Goal: Transaction & Acquisition: Purchase product/service

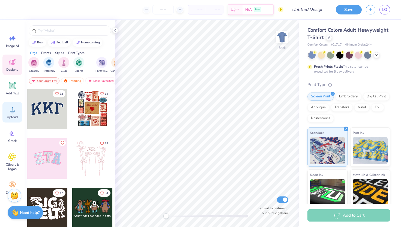
click at [11, 111] on circle at bounding box center [12, 112] width 4 height 4
click at [14, 111] on icon at bounding box center [12, 109] width 5 height 5
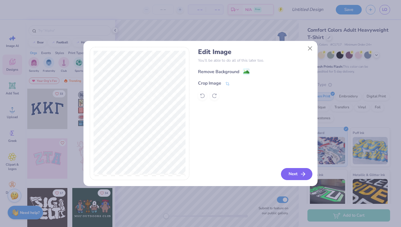
click at [294, 170] on button "Next" at bounding box center [296, 174] width 31 height 12
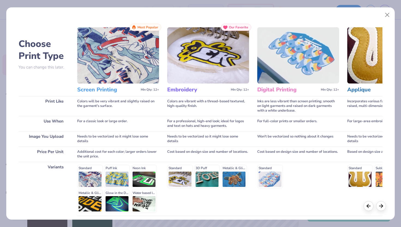
scroll to position [45, 0]
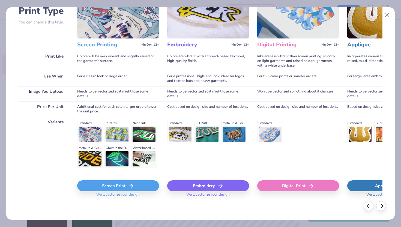
click at [123, 186] on div "Screen Print" at bounding box center [118, 185] width 82 height 11
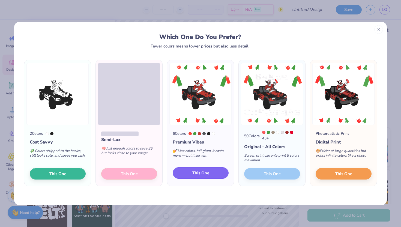
click at [207, 175] on span "This One" at bounding box center [200, 173] width 17 height 6
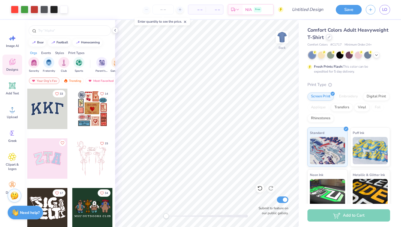
click at [329, 36] on icon at bounding box center [328, 37] width 3 height 3
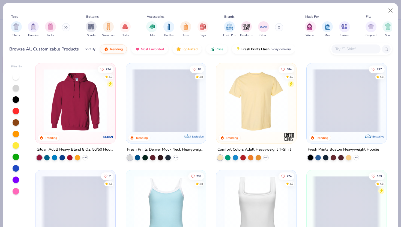
click at [95, 100] on img at bounding box center [75, 100] width 69 height 63
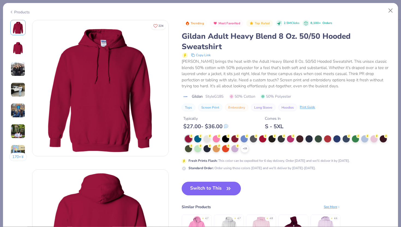
click at [23, 11] on div "Products" at bounding box center [19, 12] width 20 height 6
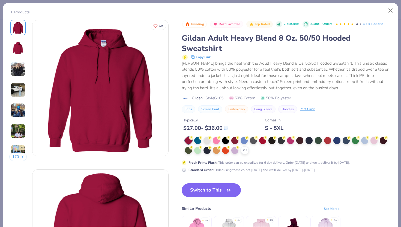
click at [11, 11] on icon at bounding box center [11, 12] width 4 height 7
click at [17, 9] on div "Products" at bounding box center [19, 12] width 20 height 6
click at [12, 12] on icon at bounding box center [11, 12] width 4 height 7
click at [390, 11] on button "Close" at bounding box center [390, 10] width 10 height 10
click at [389, 12] on button "Close" at bounding box center [390, 10] width 10 height 10
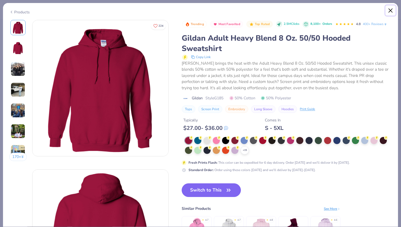
click at [393, 13] on button "Close" at bounding box center [390, 10] width 10 height 10
click at [389, 6] on button "Close" at bounding box center [390, 10] width 10 height 10
click at [391, 11] on button "Close" at bounding box center [390, 10] width 10 height 10
click at [385, 13] on div "Products" at bounding box center [200, 10] width 395 height 14
click at [14, 11] on div "Products" at bounding box center [19, 12] width 20 height 6
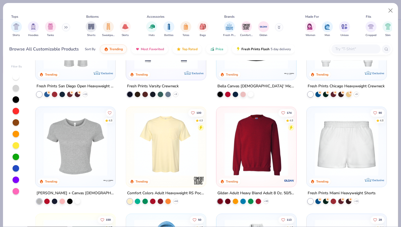
scroll to position [287, 0]
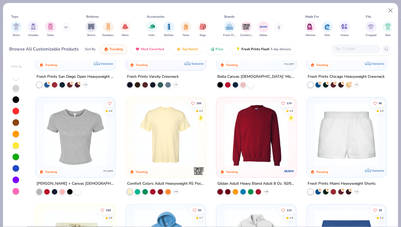
click at [265, 146] on img at bounding box center [256, 134] width 69 height 63
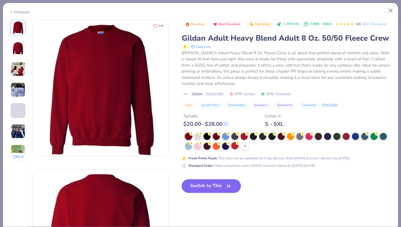
click at [235, 147] on div at bounding box center [234, 145] width 7 height 7
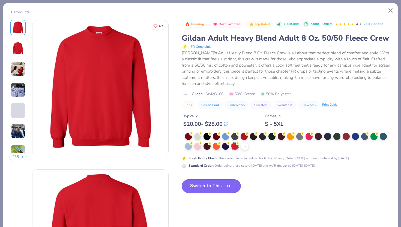
click at [210, 188] on button "Switch to This" at bounding box center [211, 186] width 59 height 14
click at [227, 184] on icon "button" at bounding box center [229, 186] width 8 height 8
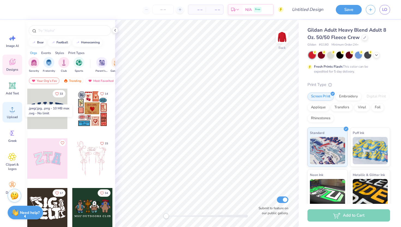
click at [12, 114] on div "Upload" at bounding box center [12, 112] width 20 height 20
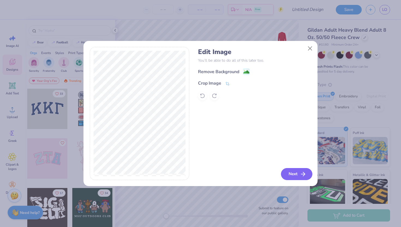
click at [297, 176] on button "Next" at bounding box center [296, 174] width 31 height 12
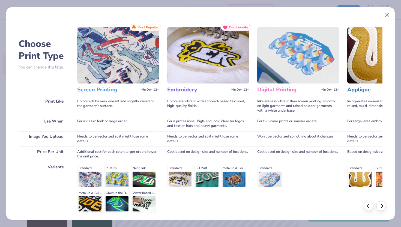
scroll to position [45, 0]
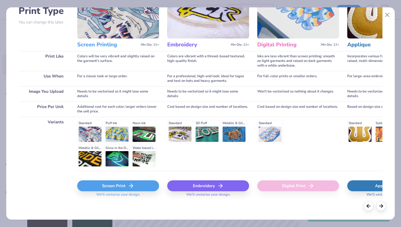
click at [116, 189] on div "Screen Print" at bounding box center [118, 185] width 82 height 11
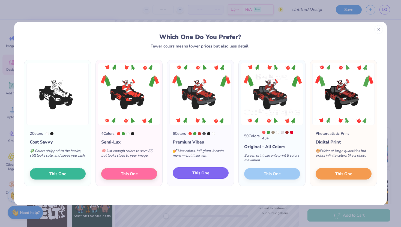
click at [200, 174] on span "This One" at bounding box center [200, 173] width 17 height 6
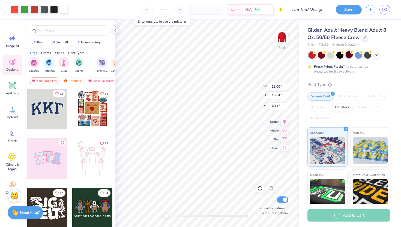
click at [350, 58] on div at bounding box center [348, 54] width 7 height 7
type input "3.37"
click at [161, 11] on input "number" at bounding box center [162, 10] width 21 height 10
type input "130"
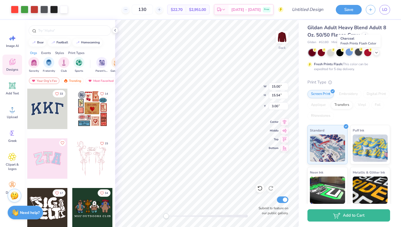
scroll to position [0, 0]
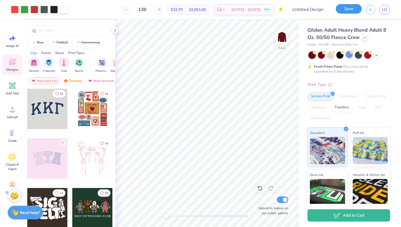
click at [345, 9] on button "Save" at bounding box center [348, 9] width 26 height 10
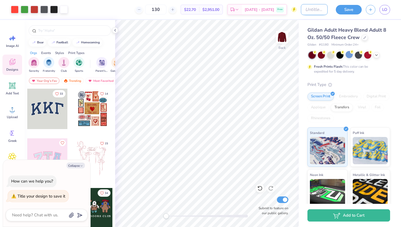
type textarea "x"
click at [312, 10] on input "Design Title" at bounding box center [314, 9] width 27 height 11
type input "B"
type textarea "x"
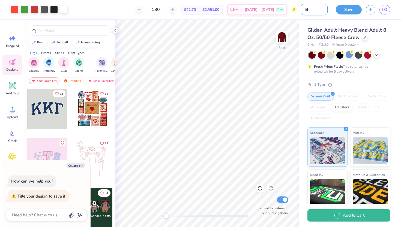
type input "Ba"
type textarea "x"
type input "Bak"
type textarea "x"
type input "Bake"
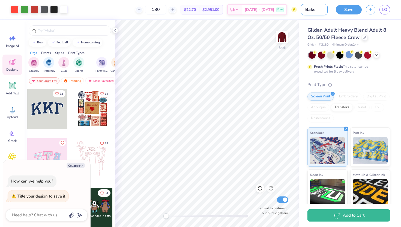
type textarea "x"
type input "[PERSON_NAME]"
type textarea "x"
type input "[PERSON_NAME]"
type textarea "x"
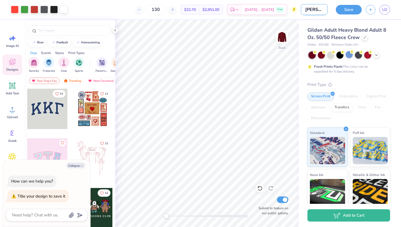
type input "[PERSON_NAME] c"
type textarea "x"
type input "[PERSON_NAME]"
type textarea "x"
type input "[PERSON_NAME] chr"
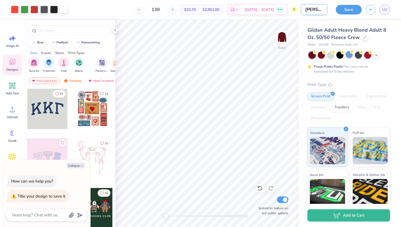
type textarea "x"
type input "[PERSON_NAME]"
type textarea "x"
type input "[PERSON_NAME]"
type textarea "x"
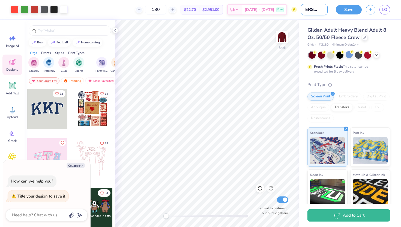
type input "[PERSON_NAME]"
type textarea "x"
type input "[PERSON_NAME] chr"
type textarea "x"
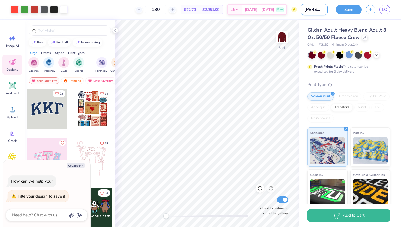
type input "[PERSON_NAME]"
type textarea "x"
type input "[PERSON_NAME] c"
type textarea "x"
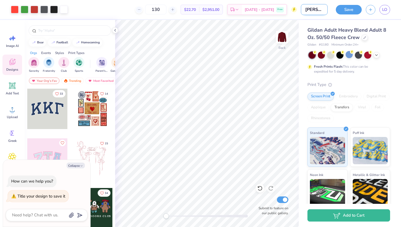
type input "[PERSON_NAME]"
type textarea "x"
type input "[PERSON_NAME] C"
type textarea "x"
type input "[PERSON_NAME]"
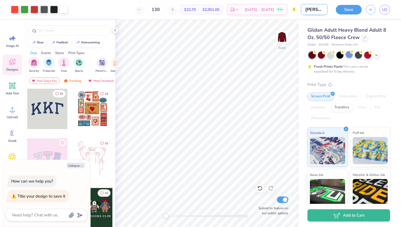
type textarea "x"
type input "[PERSON_NAME] Chr"
type textarea "x"
type input "[PERSON_NAME]"
type textarea "x"
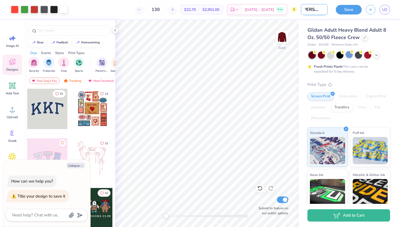
type input "[PERSON_NAME]"
type textarea "x"
type input "[PERSON_NAME] [DEMOGRAPHIC_DATA]"
type textarea "x"
type input "[PERSON_NAME] [DEMOGRAPHIC_DATA]"
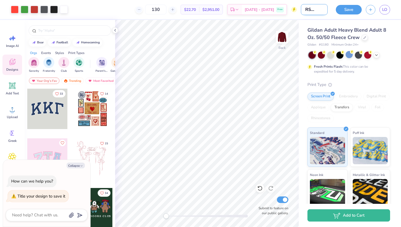
type textarea "x"
type input "[PERSON_NAME]"
type textarea "x"
type input "[PERSON_NAME] Christmas"
type textarea "x"
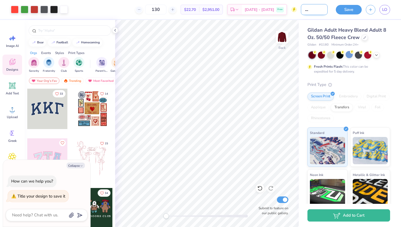
scroll to position [0, 15]
type input "[PERSON_NAME] Christmas"
click at [343, 10] on button "Save" at bounding box center [348, 9] width 26 height 10
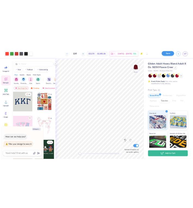
scroll to position [0, 0]
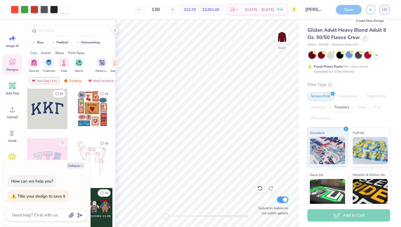
click at [354, 10] on div "Save" at bounding box center [348, 10] width 26 height 10
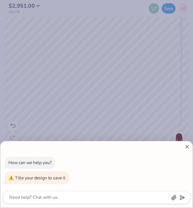
click at [185, 147] on icon at bounding box center [188, 147] width 6 height 6
type textarea "x"
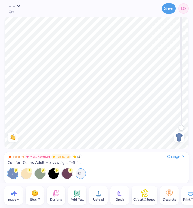
click at [178, 157] on div "Change" at bounding box center [177, 156] width 18 height 5
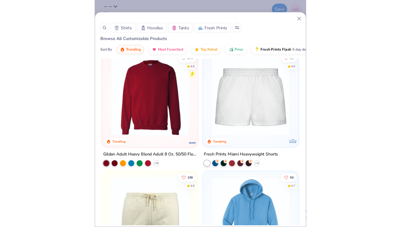
scroll to position [781, 0]
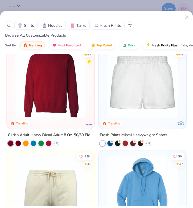
click at [38, 134] on div "Gildan Adult Heavy Blend Adult 8 Oz. 50/50 Fleece Crew" at bounding box center [51, 135] width 86 height 7
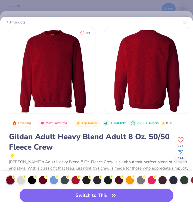
click at [54, 135] on div "Trending Most Favorited Top Rated 1.3M Clicks 7,600+ Orders 0 0 Gildan Adult He…" at bounding box center [101, 164] width 184 height 91
click at [54, 135] on div "Gildan Adult Heavy Blend Adult 8 Oz. 50/50 Fleece Crew" at bounding box center [101, 141] width 184 height 21
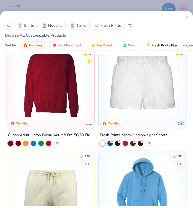
click at [70, 94] on img at bounding box center [50, 81] width 77 height 71
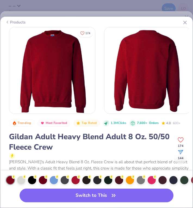
click at [50, 73] on img at bounding box center [52, 70] width 86 height 86
click at [76, 180] on div at bounding box center [76, 179] width 8 height 8
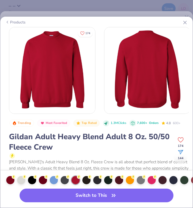
click at [76, 182] on div at bounding box center [76, 180] width 8 height 8
click at [11, 182] on div at bounding box center [10, 179] width 8 height 8
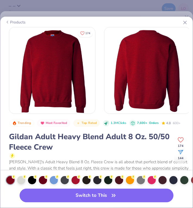
click at [9, 179] on div at bounding box center [10, 180] width 8 height 8
click at [10, 180] on div at bounding box center [10, 180] width 8 height 8
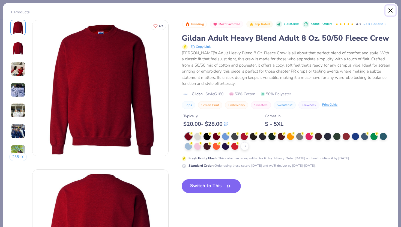
click at [193, 9] on button "Close" at bounding box center [390, 10] width 10 height 10
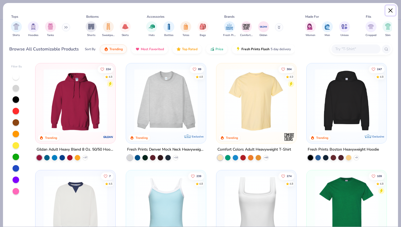
click at [193, 9] on button "Close" at bounding box center [390, 10] width 10 height 10
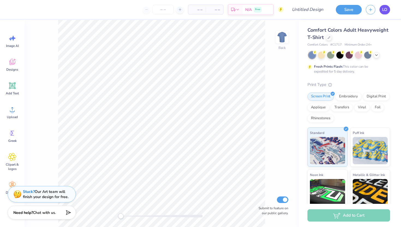
click at [193, 8] on link "LO" at bounding box center [384, 10] width 11 height 10
